Goal: Information Seeking & Learning: Learn about a topic

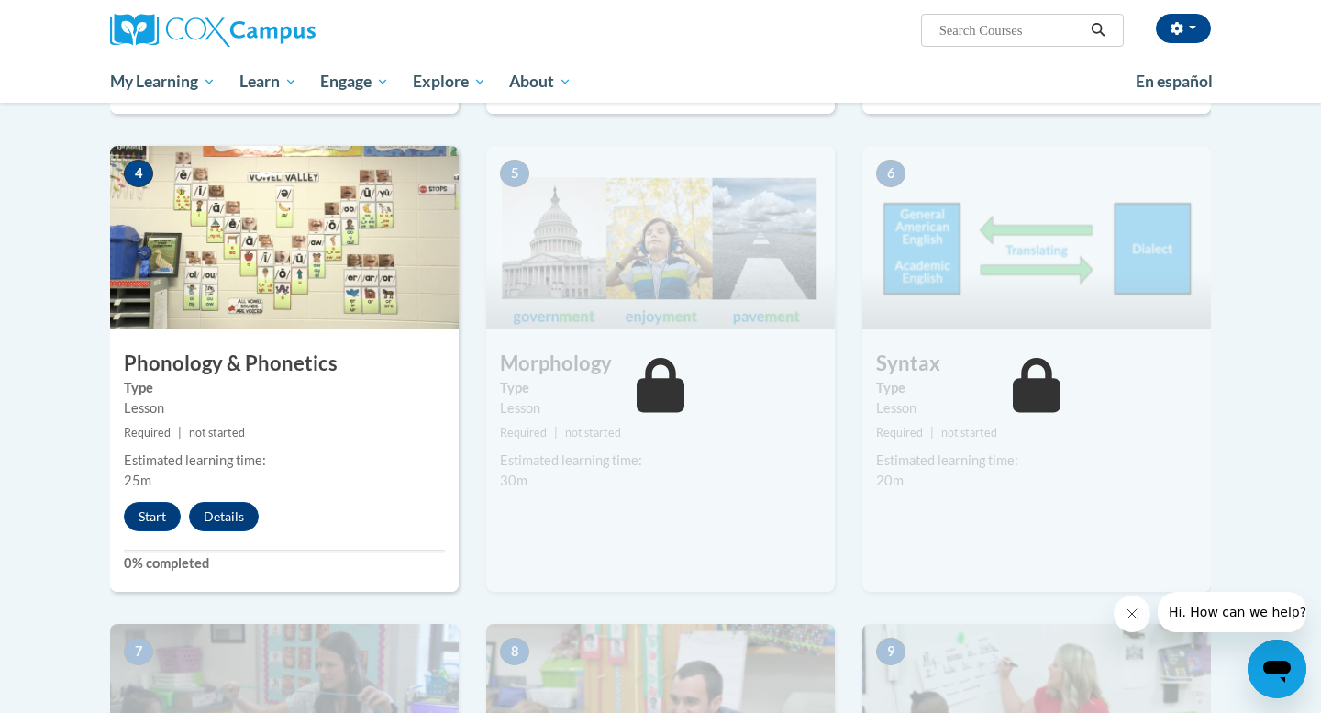
scroll to position [866, 0]
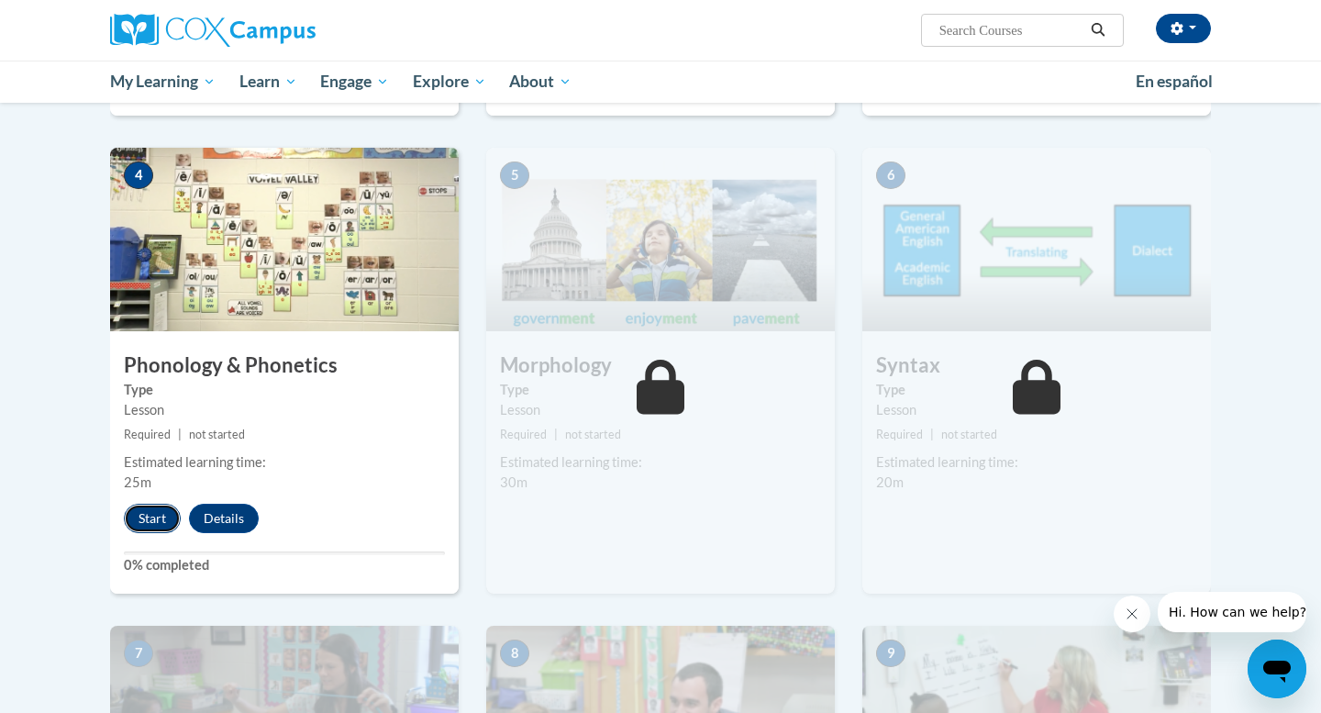
click at [153, 526] on button "Start" at bounding box center [152, 518] width 57 height 29
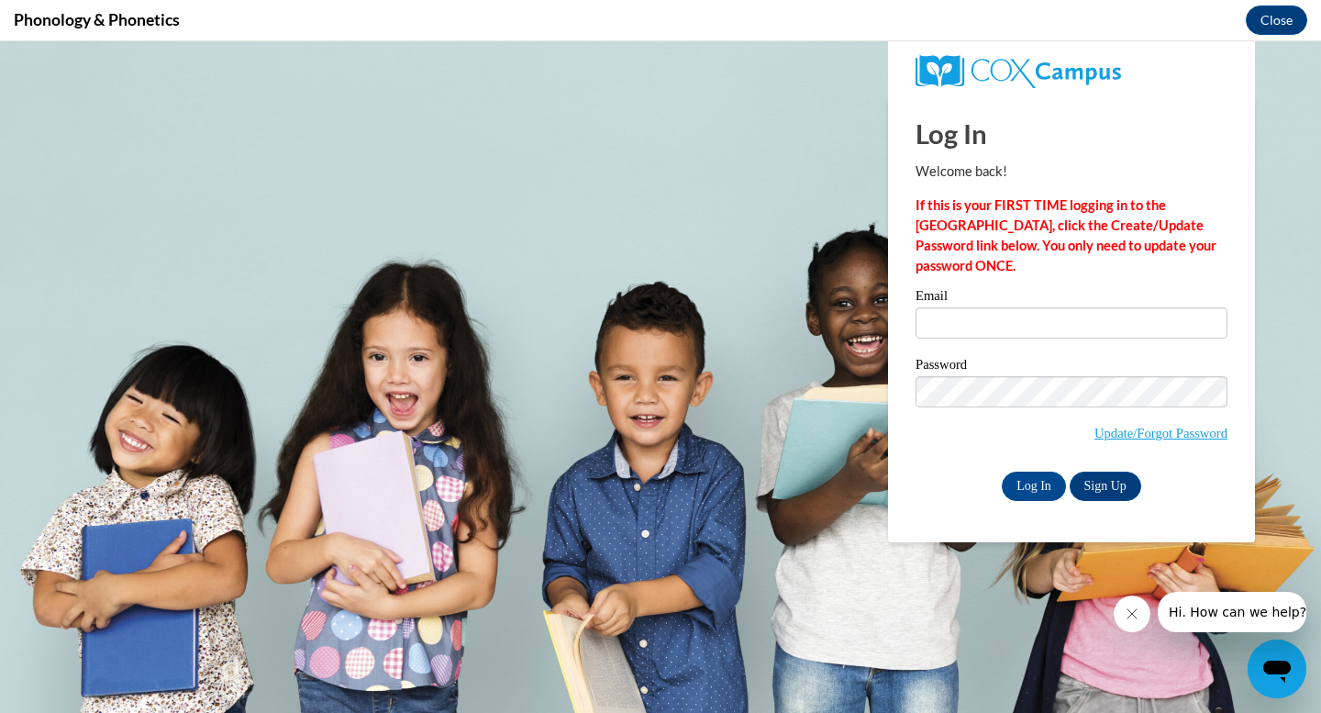
scroll to position [0, 0]
type input "rachel.jaroszewski@tcslions.org"
click at [1029, 496] on input "Log In" at bounding box center [1034, 485] width 64 height 29
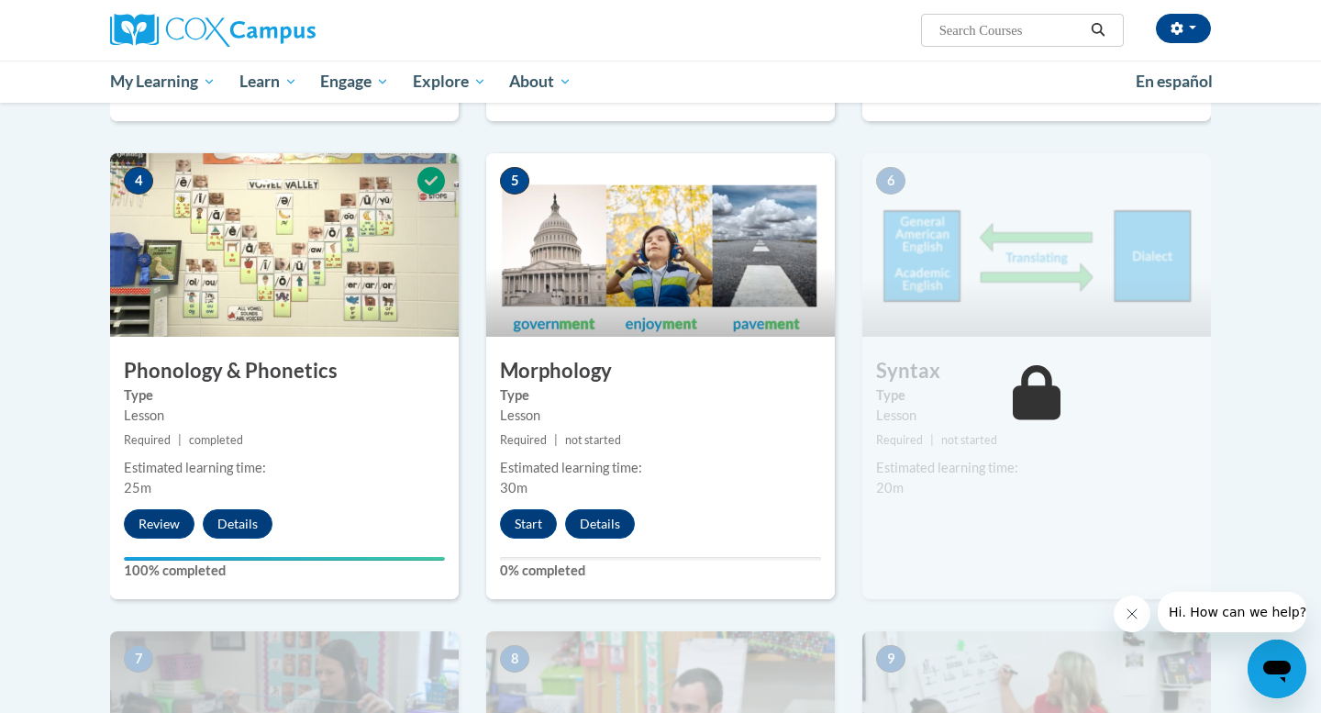
scroll to position [918, 0]
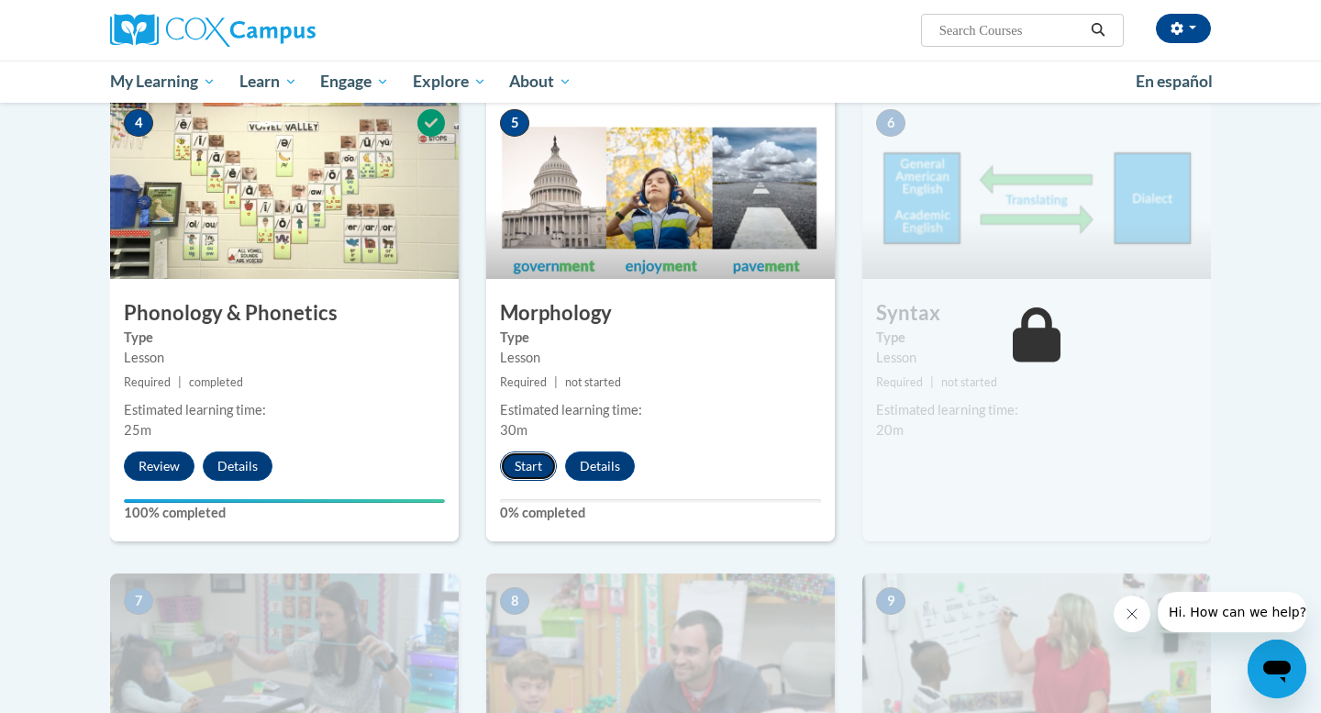
click at [533, 467] on button "Start" at bounding box center [528, 465] width 57 height 29
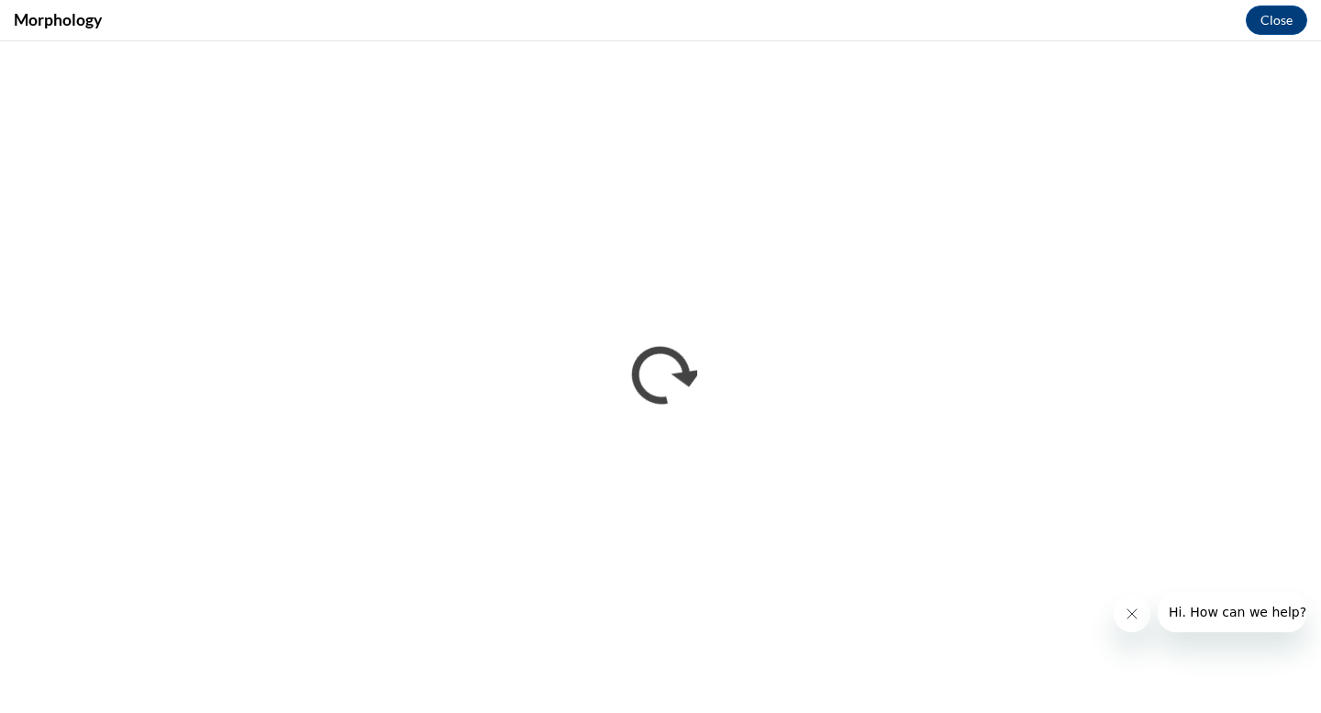
scroll to position [0, 0]
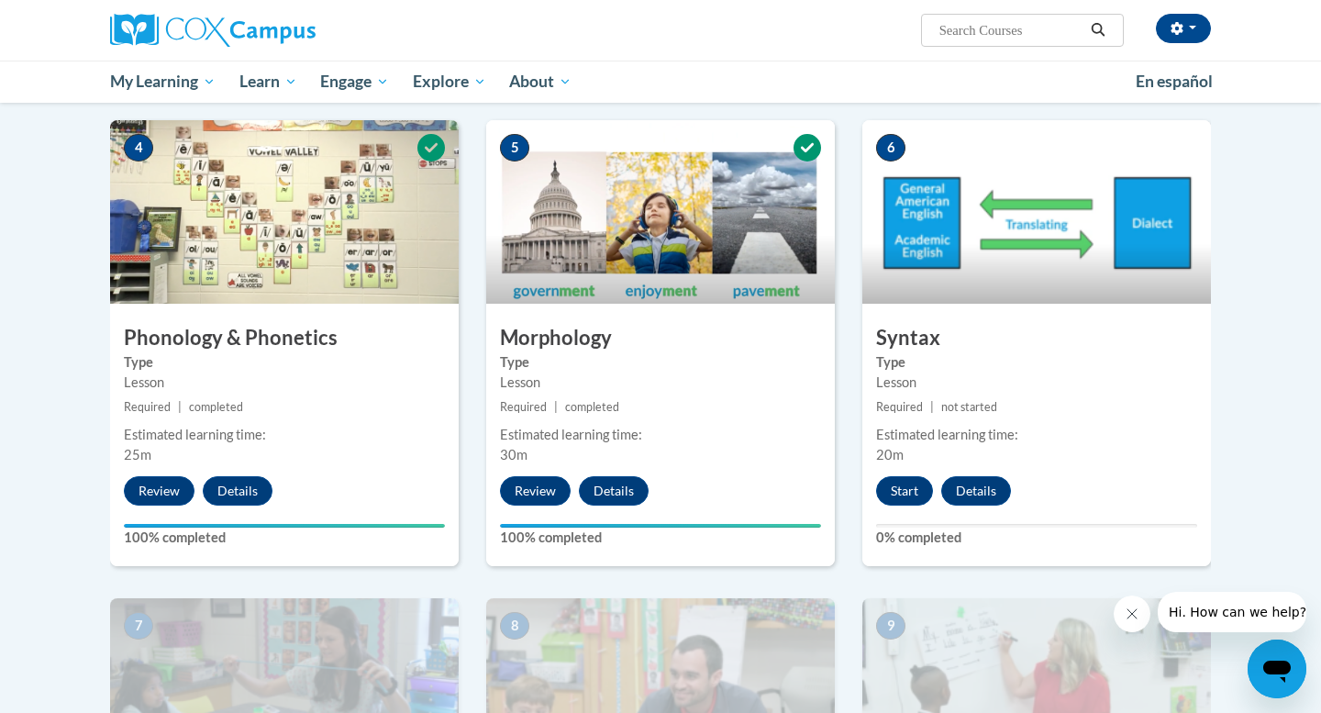
scroll to position [902, 0]
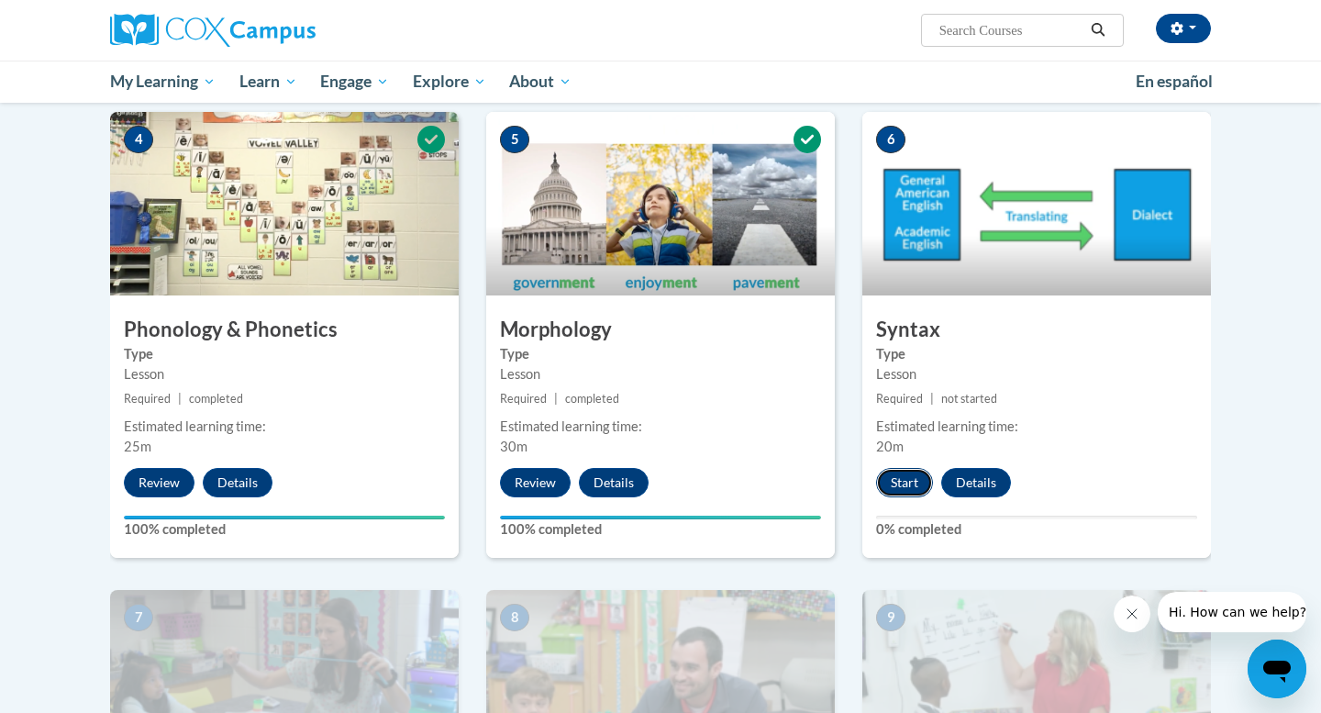
click at [915, 483] on button "Start" at bounding box center [904, 482] width 57 height 29
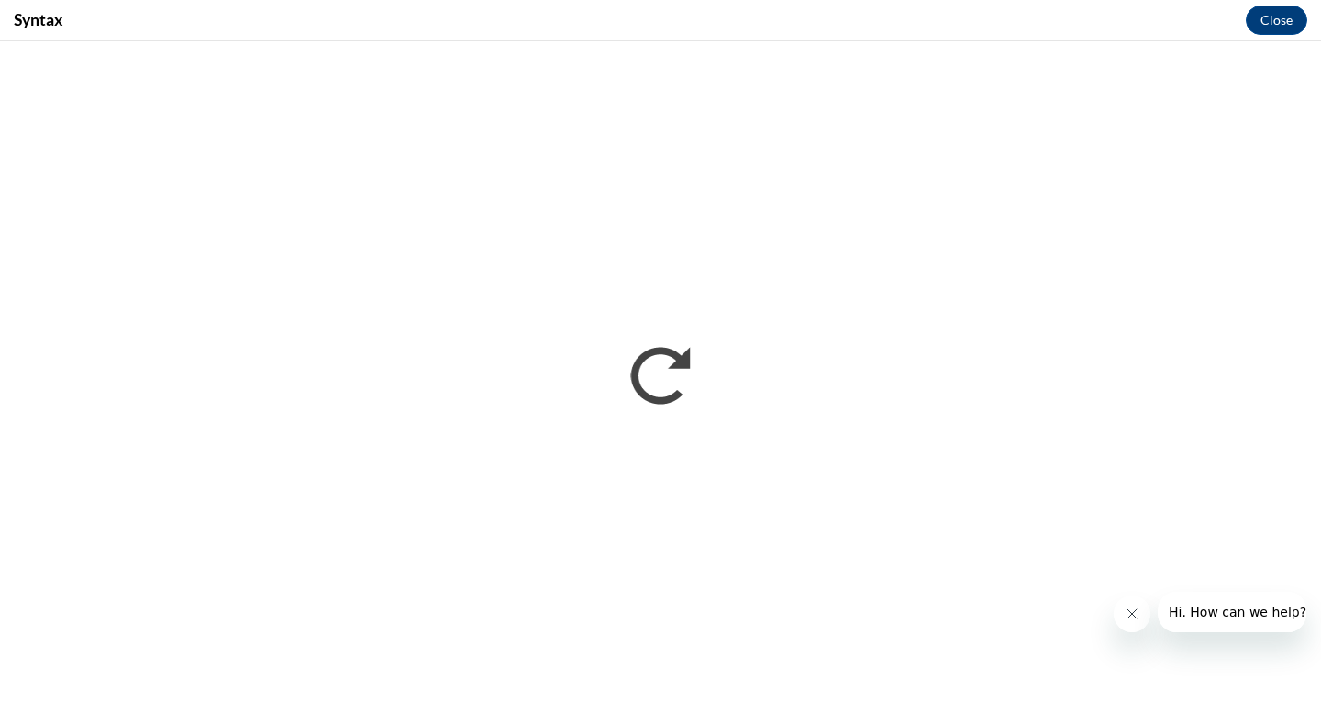
scroll to position [0, 0]
